Goal: Find specific page/section: Find specific page/section

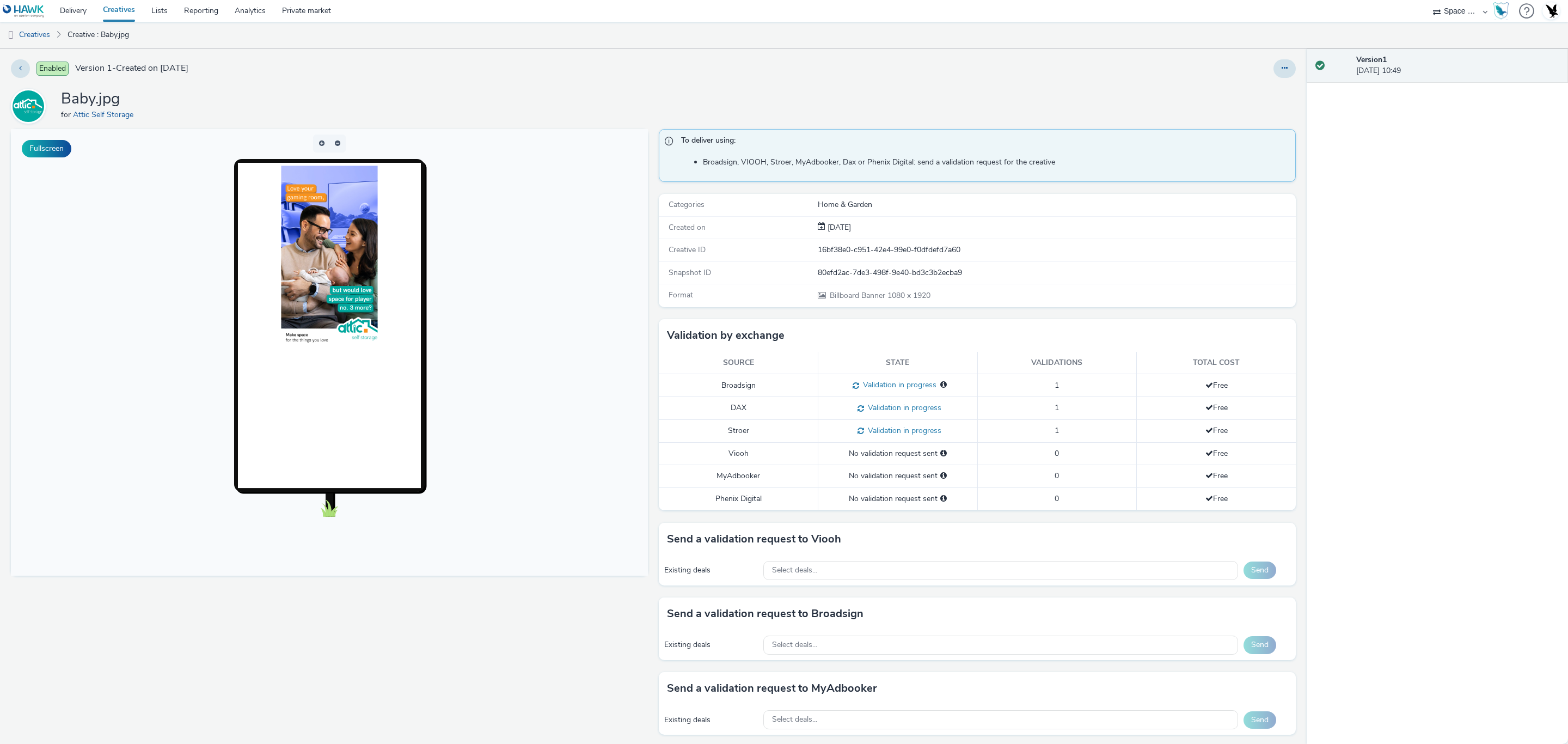
click at [1438, 23] on ul "Creatives Creative : Baby.jpg" at bounding box center [784, 35] width 1568 height 26
click at [1438, 18] on select "75 Media A8 Media Group Advant Technology Audio Ad Pro AZERION Buy Me Media Con…" at bounding box center [1460, 11] width 65 height 22
select select "47c37c18-910e-43a3-bb91-a2beb2847406"
click at [1427, 0] on select "75 Media A8 Media Group Advant Technology Audio Ad Pro AZERION Buy Me Media Con…" at bounding box center [1460, 11] width 65 height 22
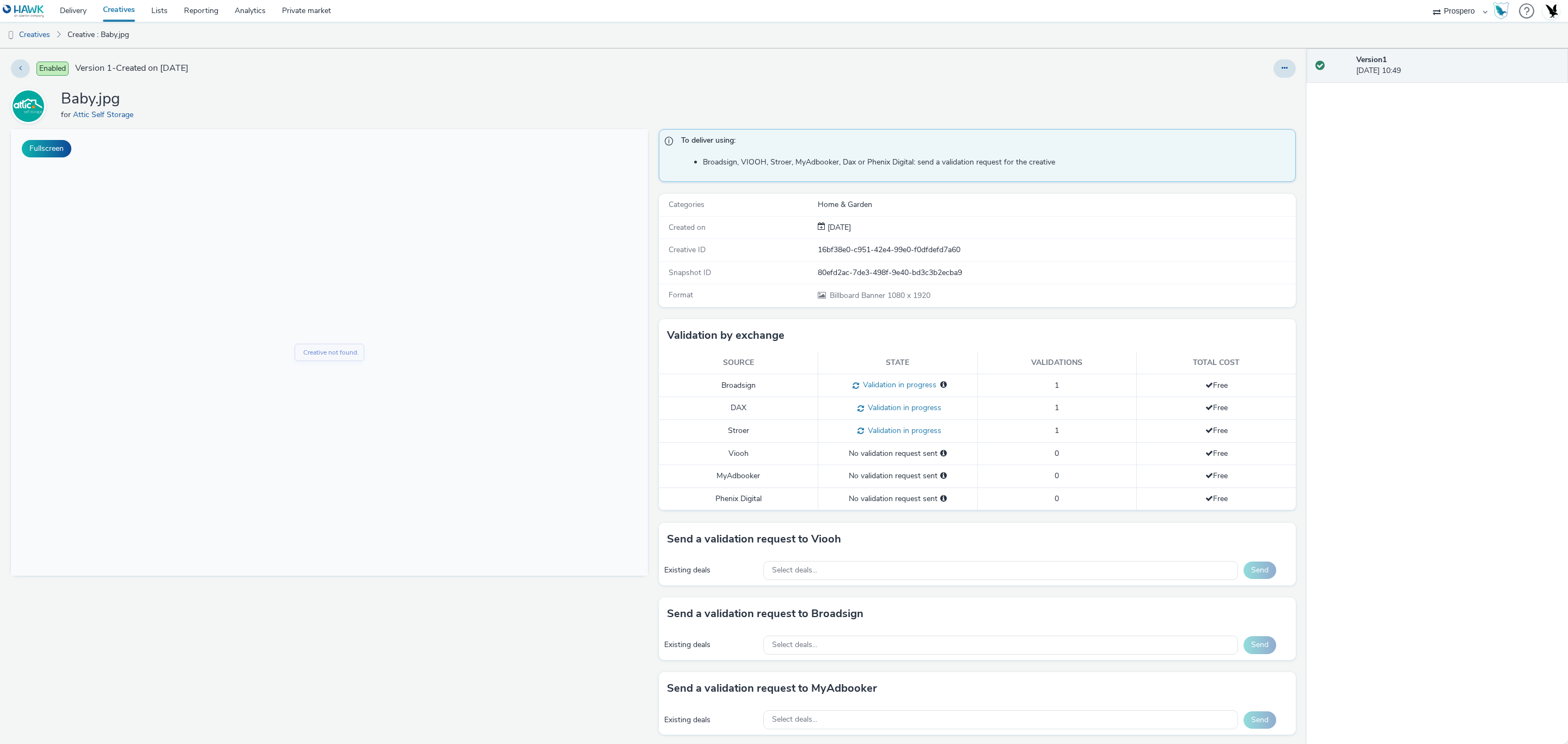
select select "b1b940d3-d05b-48b5-821e-f328c33b988b"
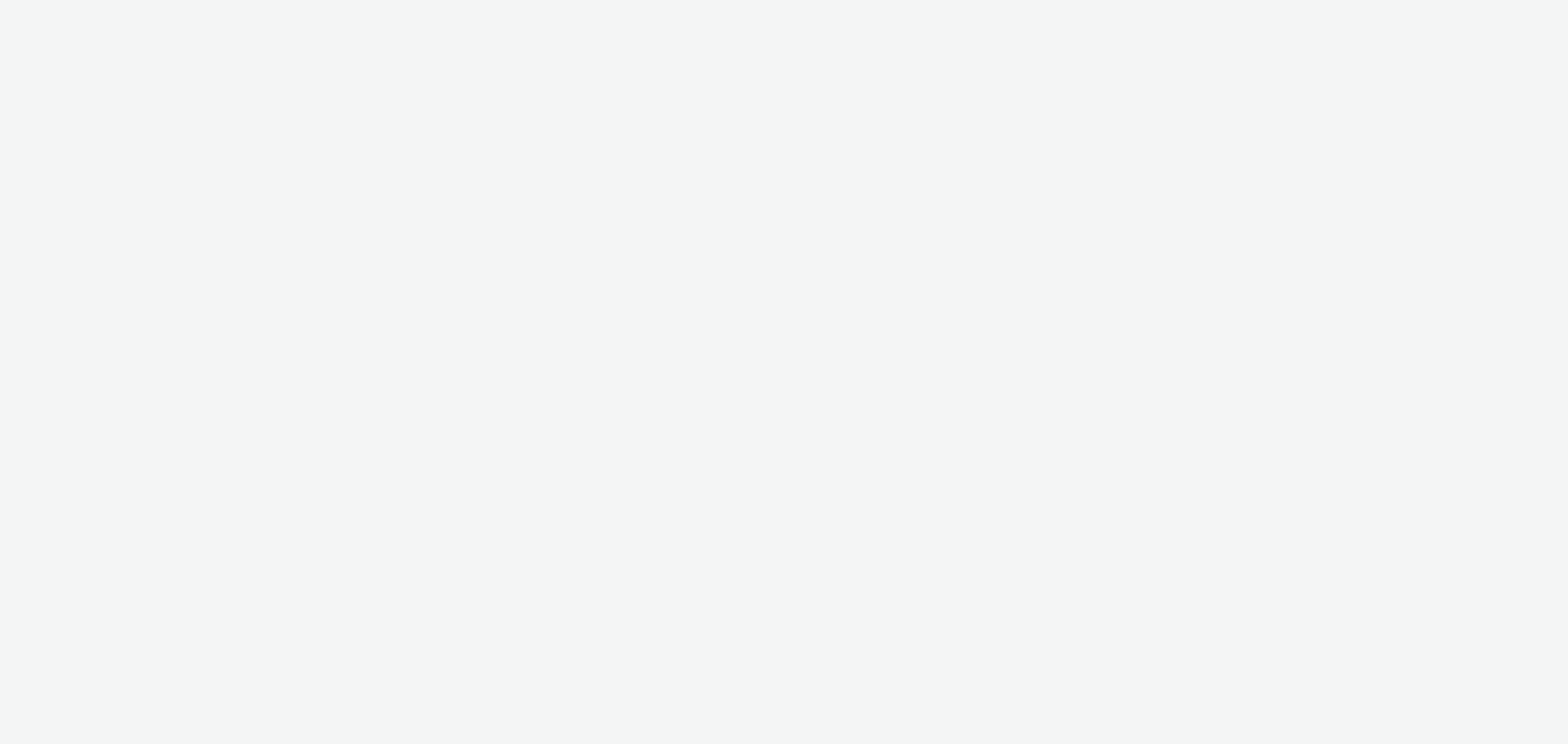
select select "47c37c18-910e-43a3-bb91-a2beb2847406"
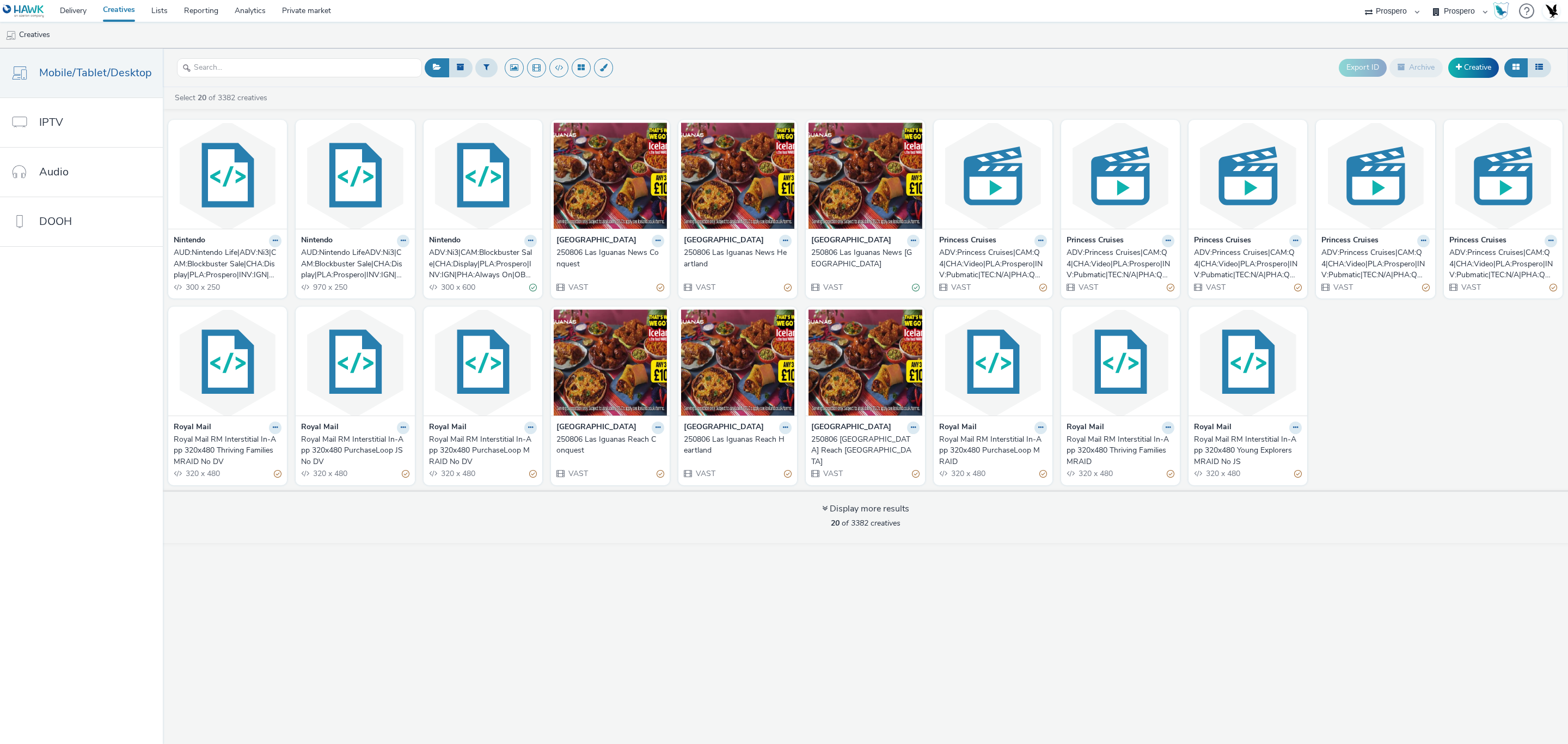
click at [1435, 15] on div "Bountiful Cow Prospero" at bounding box center [1460, 11] width 65 height 22
click at [1452, 15] on select "Bountiful Cow Prospero" at bounding box center [1460, 11] width 65 height 22
select select "2ce23157-7cad-41b5-a013-1e8ec5c23365"
click at [1427, 0] on select "Bountiful Cow Prospero" at bounding box center [1460, 11] width 65 height 22
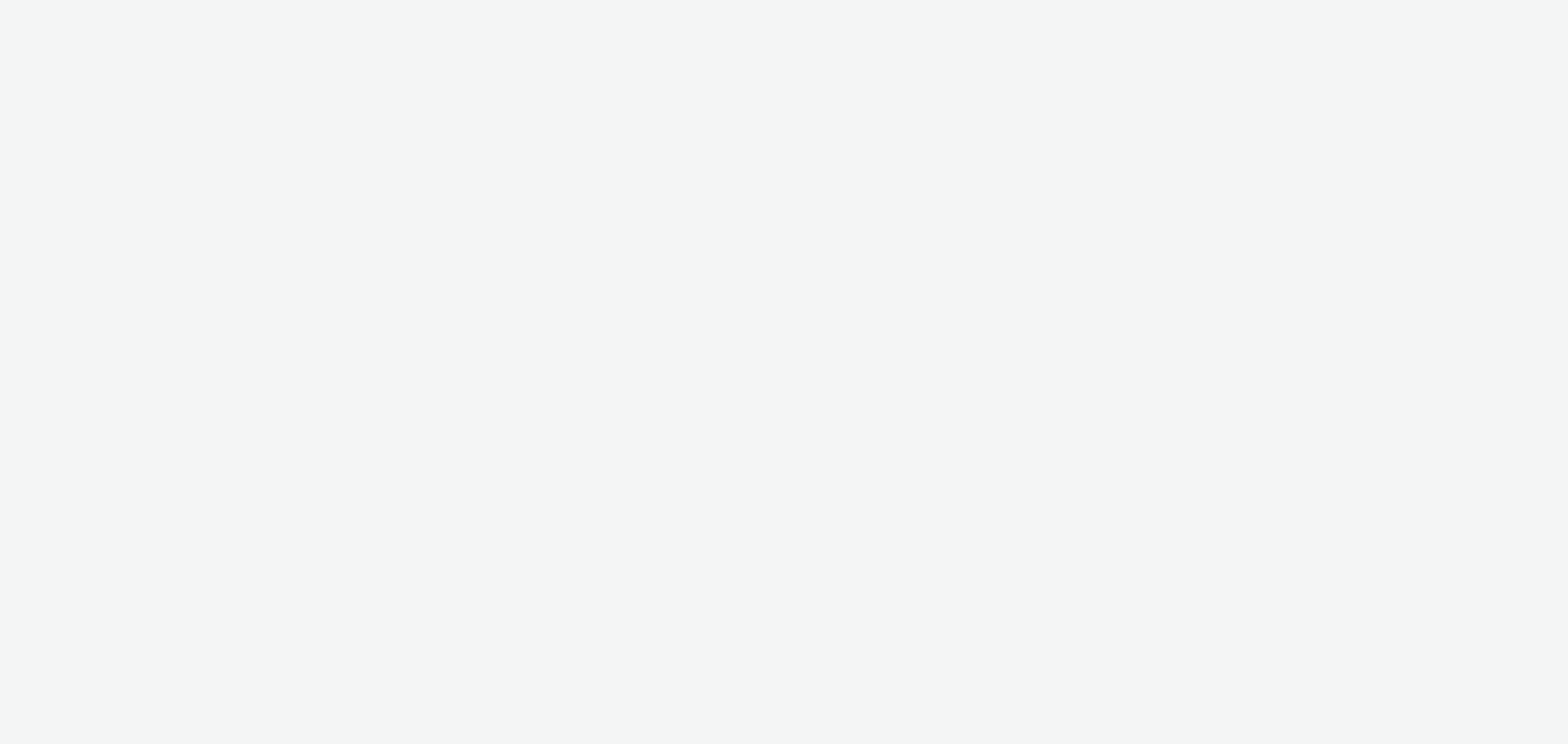
select select "47c37c18-910e-43a3-bb91-a2beb2847406"
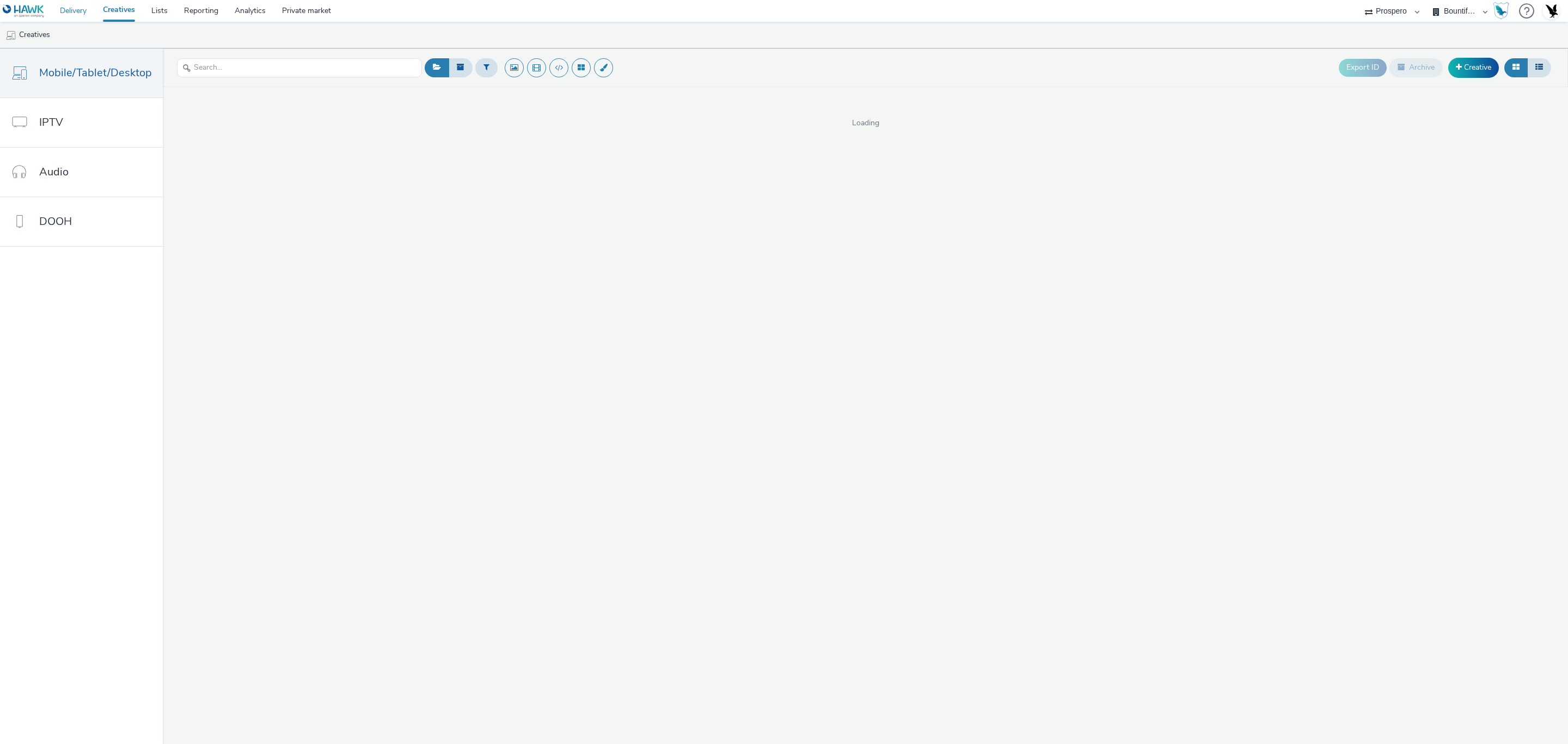
click at [85, 16] on link "Delivery" at bounding box center [73, 11] width 43 height 22
